Goal: Transaction & Acquisition: Purchase product/service

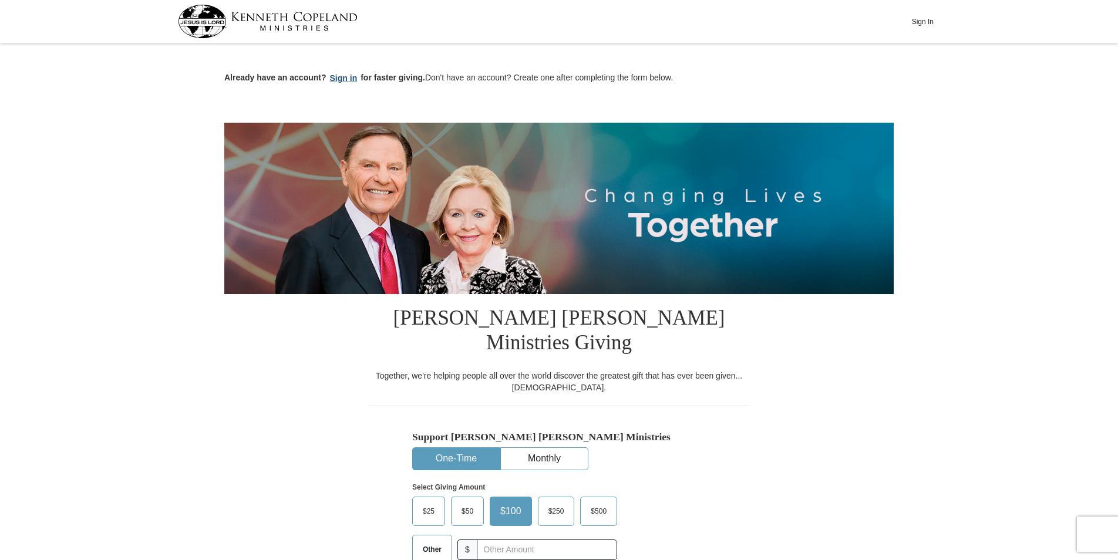
click at [346, 79] on button "Sign in" at bounding box center [343, 79] width 35 height 14
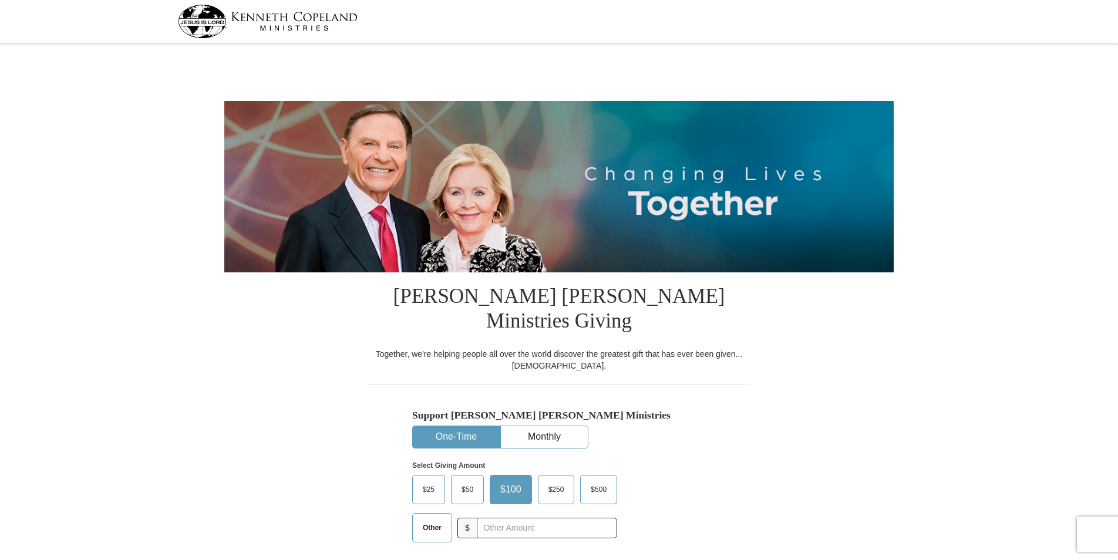
select select "GA"
click at [432, 481] on span "$25" at bounding box center [428, 490] width 23 height 18
click at [0, 0] on input "$25" at bounding box center [0, 0] width 0 height 0
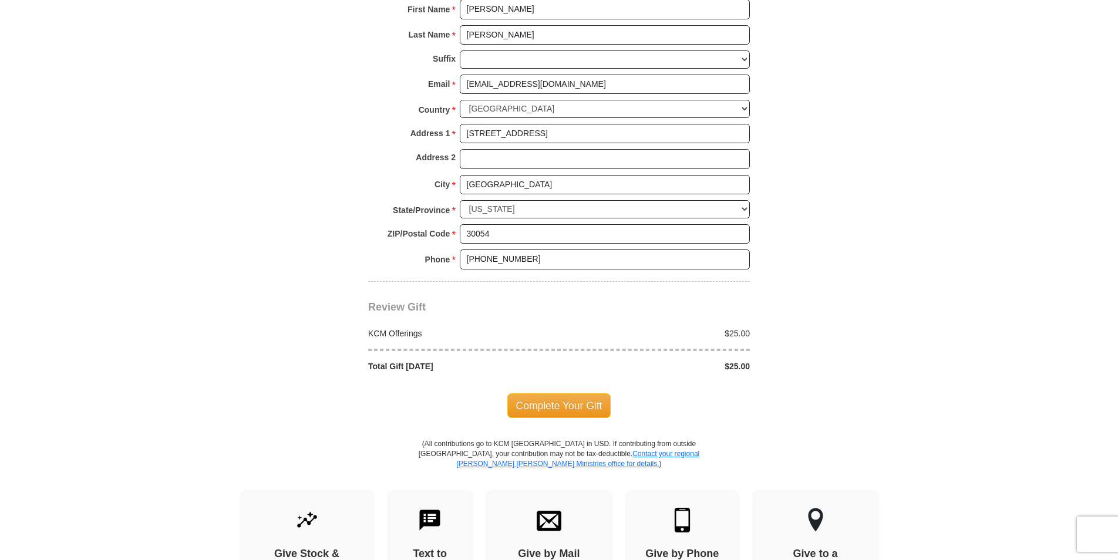
scroll to position [859, 0]
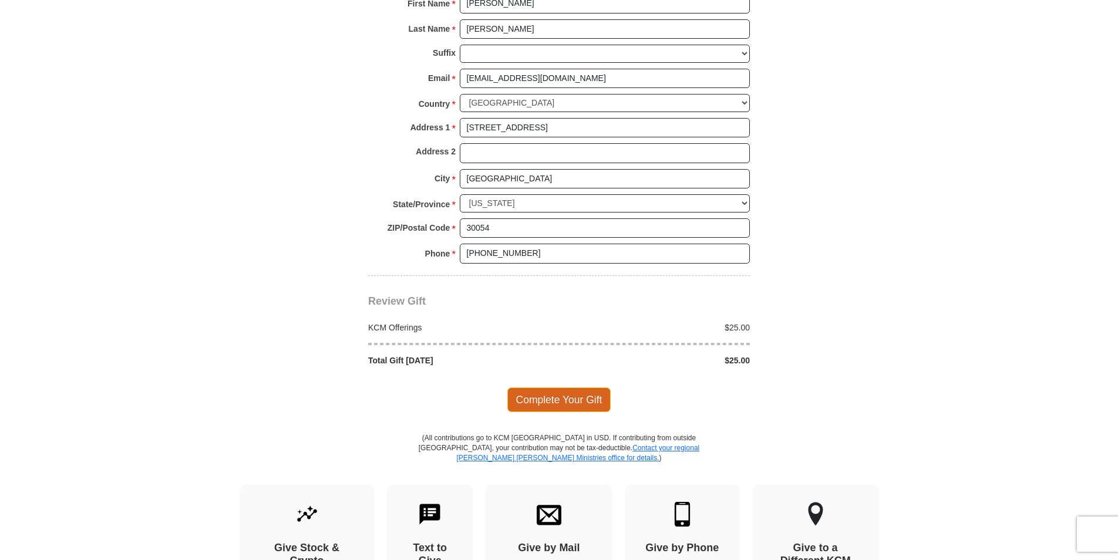
click at [591, 387] on span "Complete Your Gift" at bounding box center [559, 399] width 104 height 25
